Goal: Task Accomplishment & Management: Manage account settings

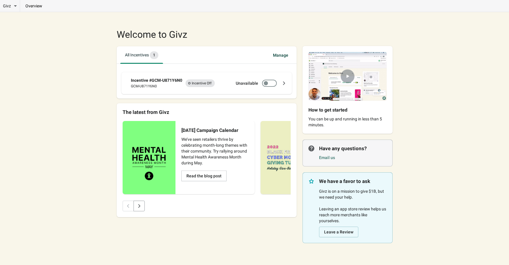
click at [232, 76] on div "Incentive #GCM-U871Y6N0 GCM-U871Y6N0 Incomplete Incentive Off Unavailable" at bounding box center [206, 83] width 170 height 22
click at [284, 83] on icon at bounding box center [284, 83] width 6 height 6
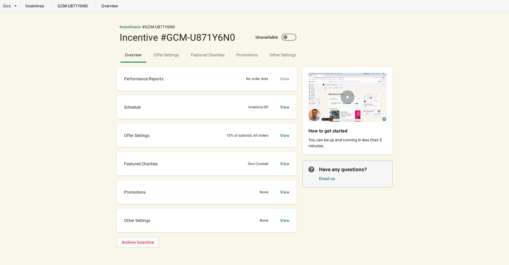
scroll to position [6, 0]
click at [284, 134] on div "View" at bounding box center [284, 135] width 9 height 6
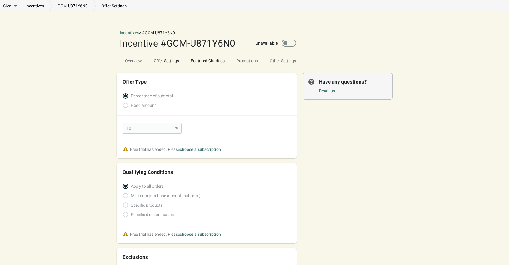
click at [206, 64] on span "Featured Charities" at bounding box center [207, 61] width 43 height 11
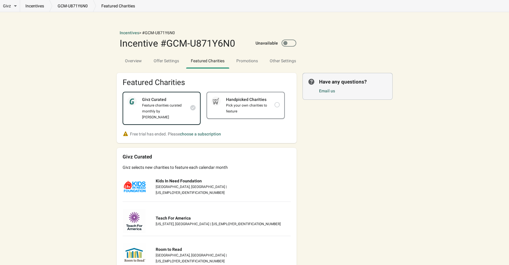
click at [260, 109] on div "Pick your own charities to feature" at bounding box center [247, 109] width 53 height 12
click at [128, 62] on span "Overview" at bounding box center [133, 61] width 26 height 11
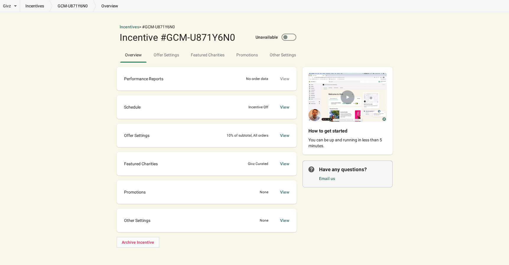
scroll to position [6, 0]
click at [282, 192] on div "View" at bounding box center [284, 192] width 9 height 6
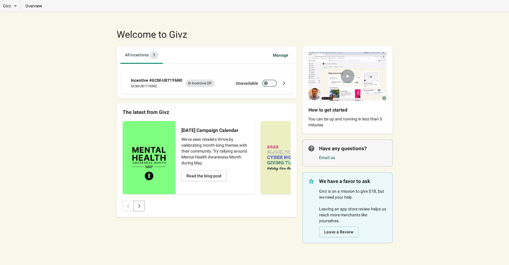
click at [281, 82] on icon at bounding box center [284, 83] width 6 height 6
